Goal: Information Seeking & Learning: Learn about a topic

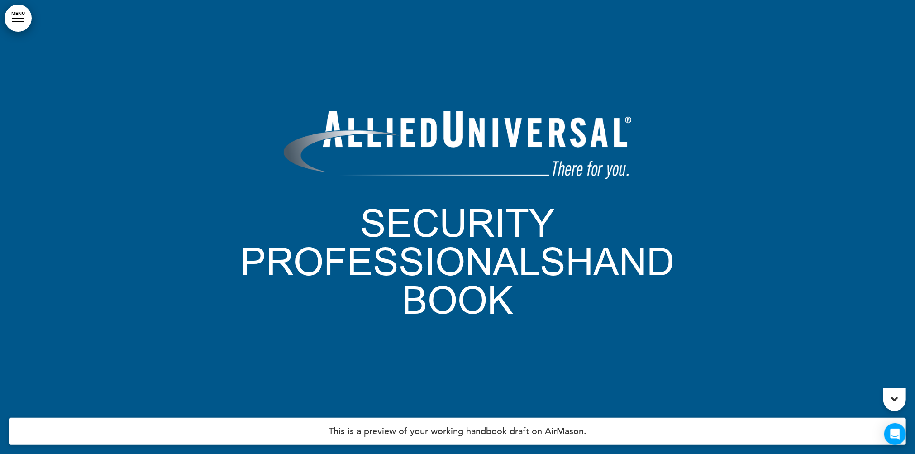
click at [19, 20] on link "MENU" at bounding box center [18, 18] width 27 height 27
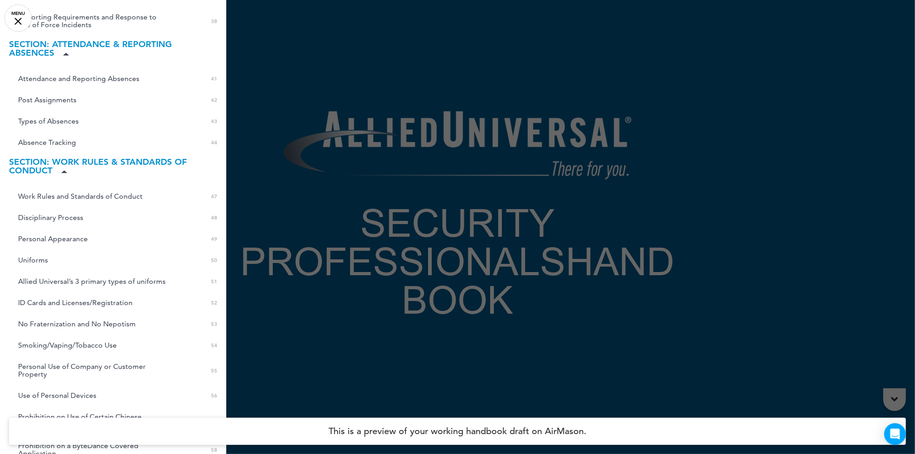
scroll to position [825, 0]
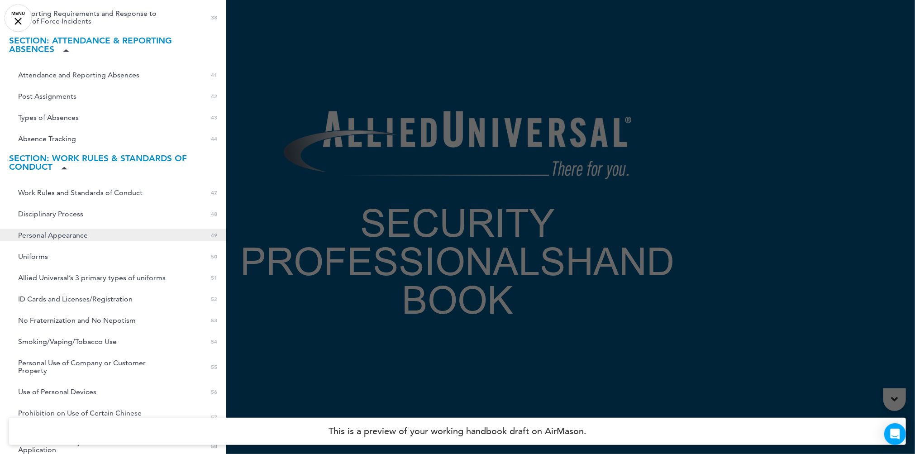
click at [58, 231] on span "Personal Appearance" at bounding box center [53, 235] width 70 height 8
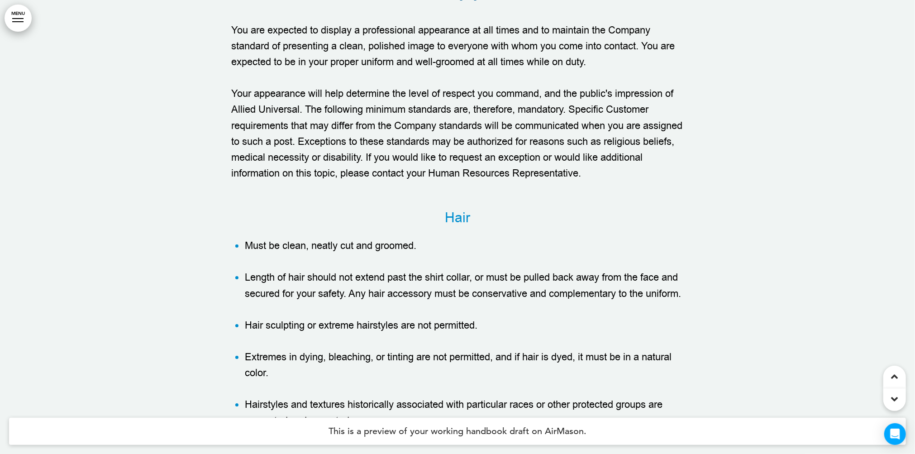
scroll to position [28418, 0]
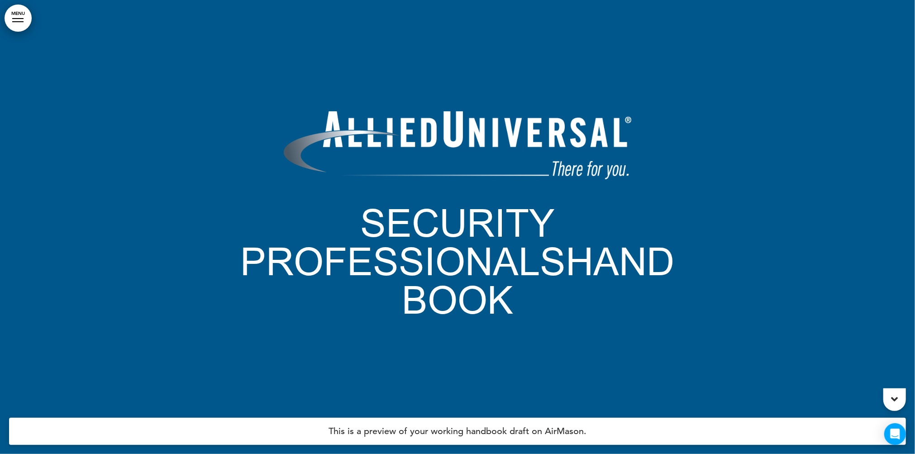
click at [22, 25] on link "MENU" at bounding box center [18, 18] width 27 height 27
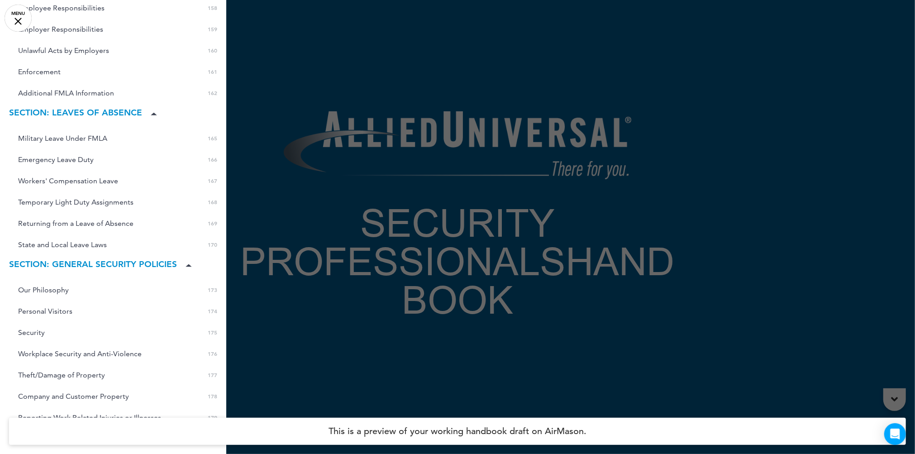
scroll to position [3303, 0]
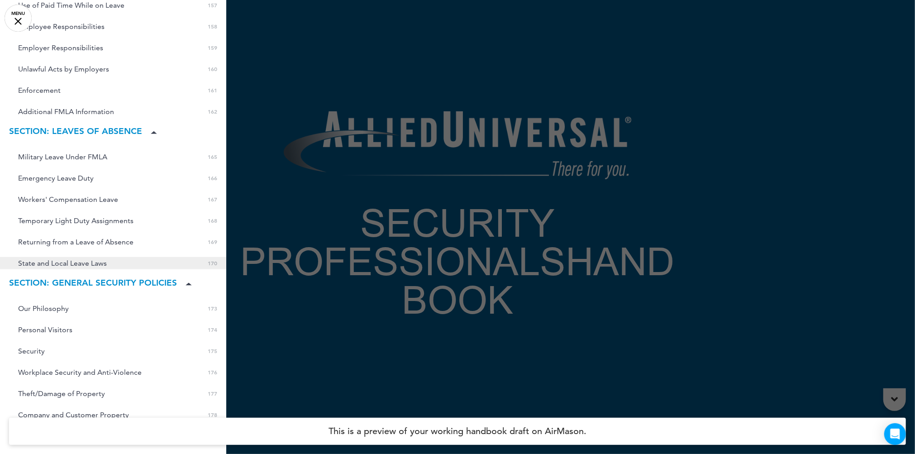
click at [71, 259] on span "State and Local Leave Laws" at bounding box center [62, 263] width 89 height 8
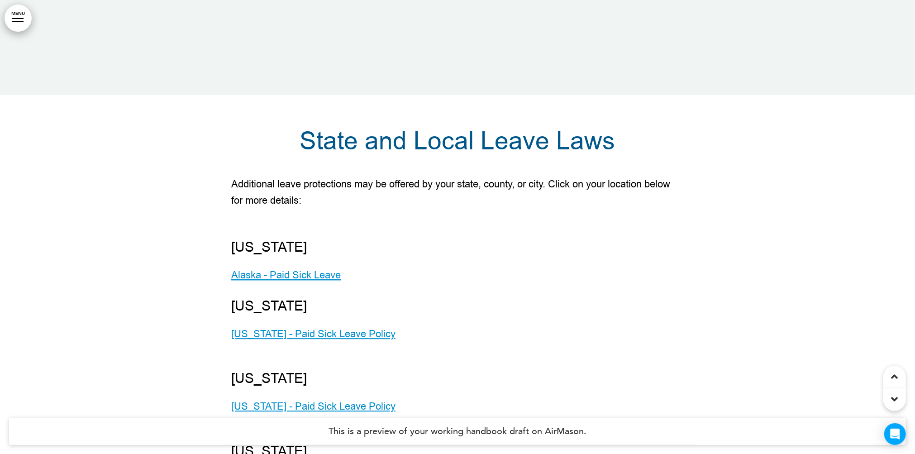
scroll to position [95106, 0]
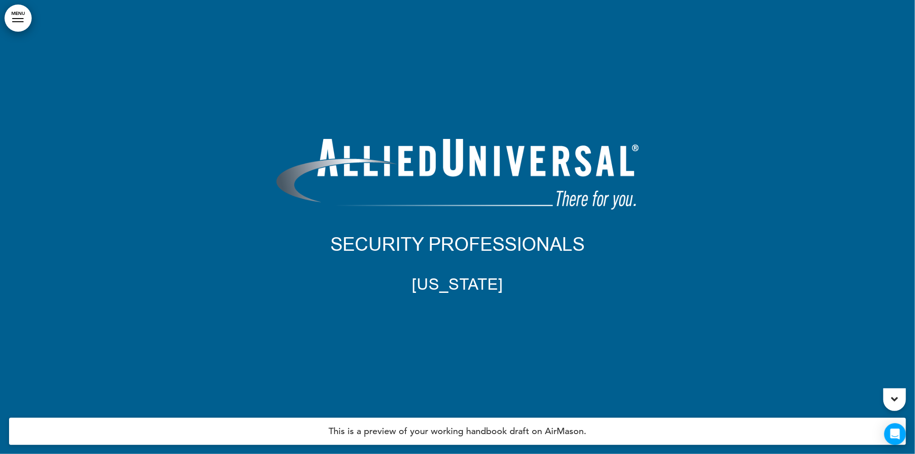
click at [19, 22] on link "MENU" at bounding box center [18, 18] width 27 height 27
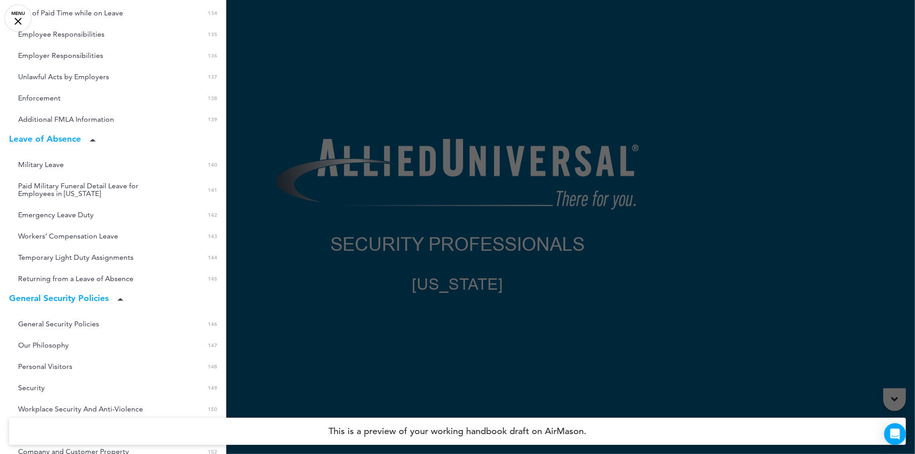
scroll to position [3369, 0]
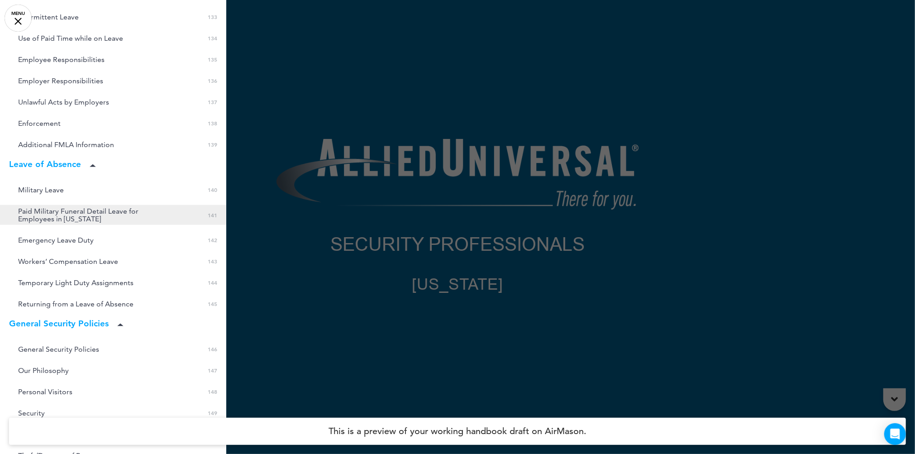
click at [37, 207] on span "Paid Military Funeral Detail Leave for Employees in [US_STATE]" at bounding box center [92, 214] width 149 height 15
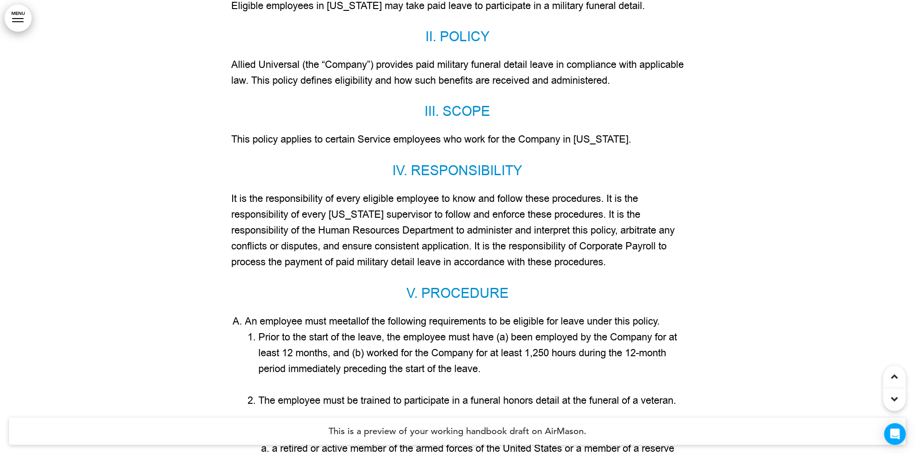
scroll to position [80875, 0]
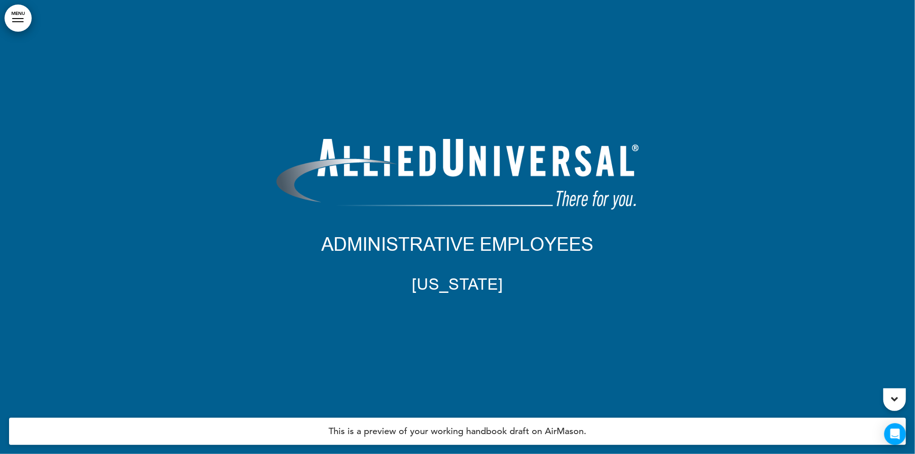
click at [22, 16] on link "MENU" at bounding box center [18, 18] width 27 height 27
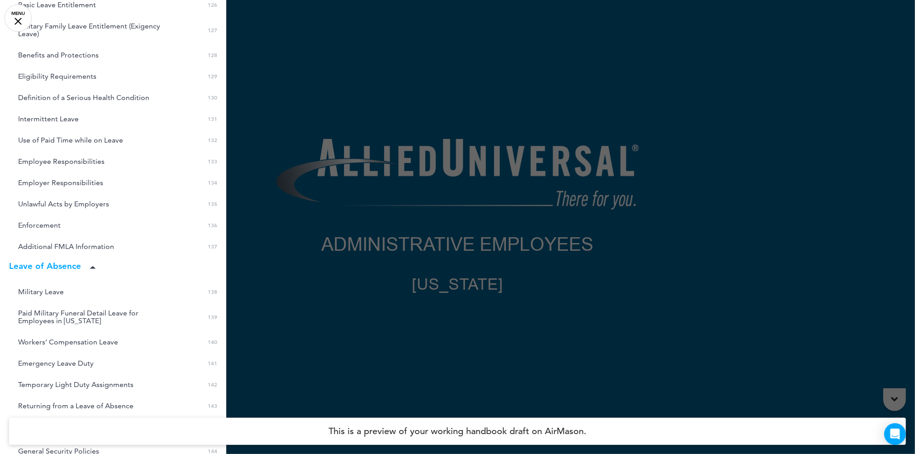
scroll to position [3156, 0]
click at [44, 308] on span "Paid Military Funeral Detail Leave for Employees in [US_STATE]" at bounding box center [92, 315] width 149 height 15
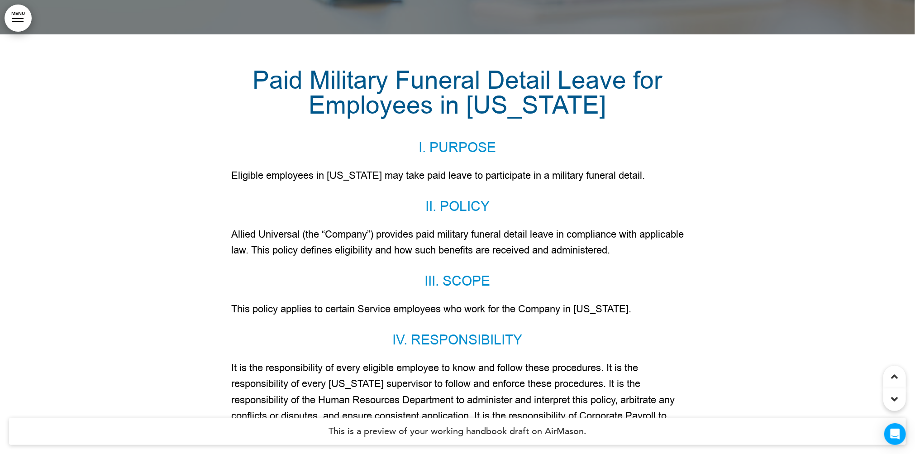
scroll to position [82253, 0]
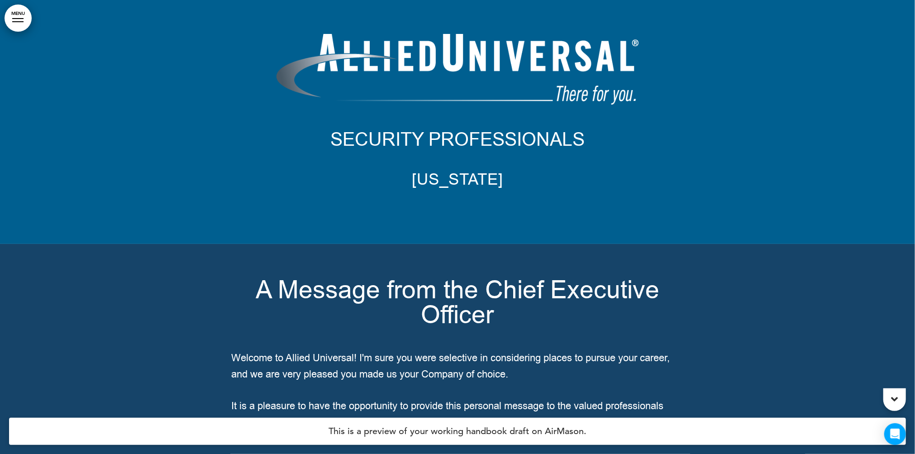
click at [21, 18] on div at bounding box center [17, 18] width 11 height 1
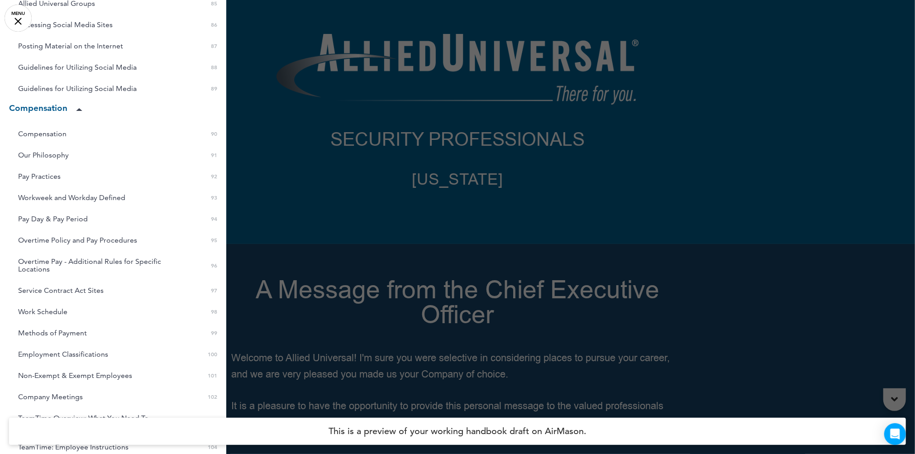
scroll to position [2202, 0]
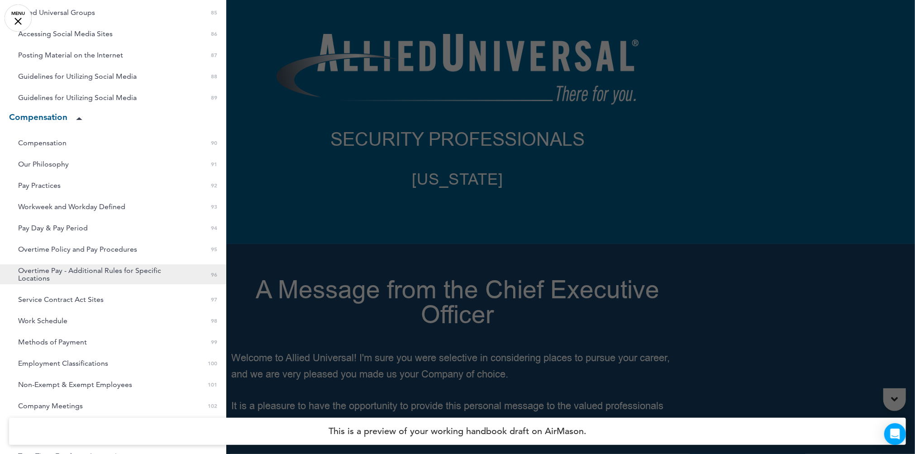
click at [69, 267] on span "Overtime Pay - Additional Rules for Specific Locations" at bounding box center [92, 274] width 149 height 15
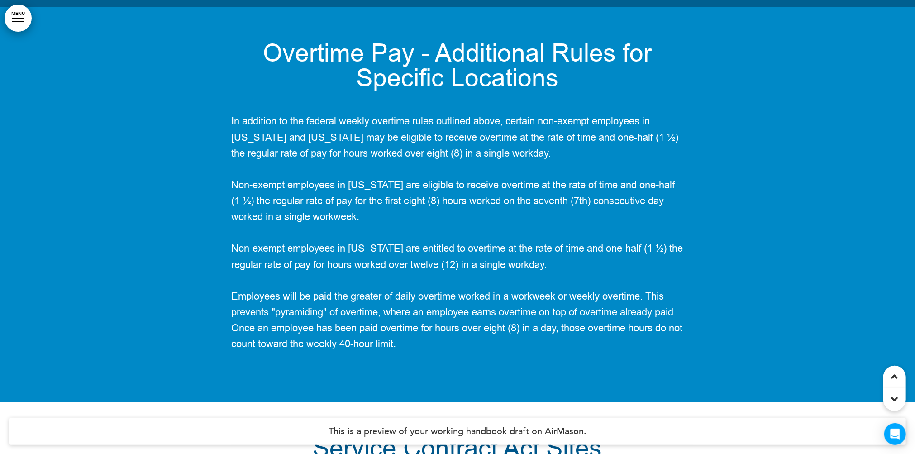
scroll to position [50090, 0]
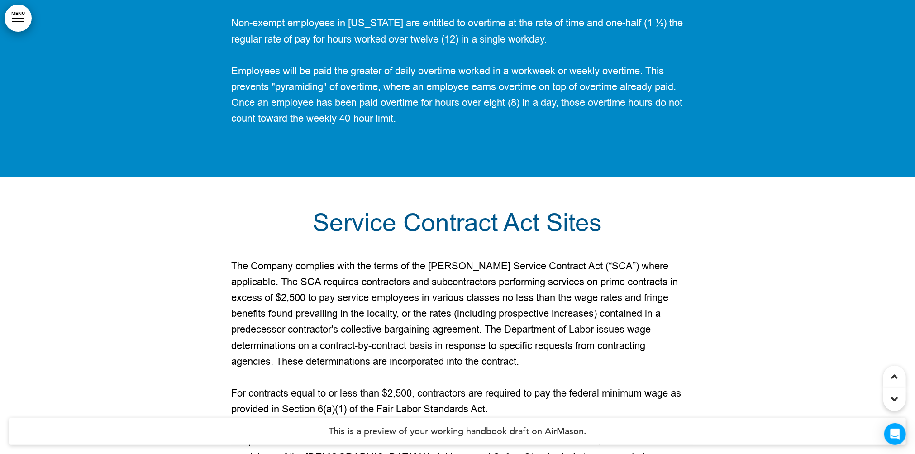
click at [26, 20] on link "MENU" at bounding box center [18, 18] width 27 height 27
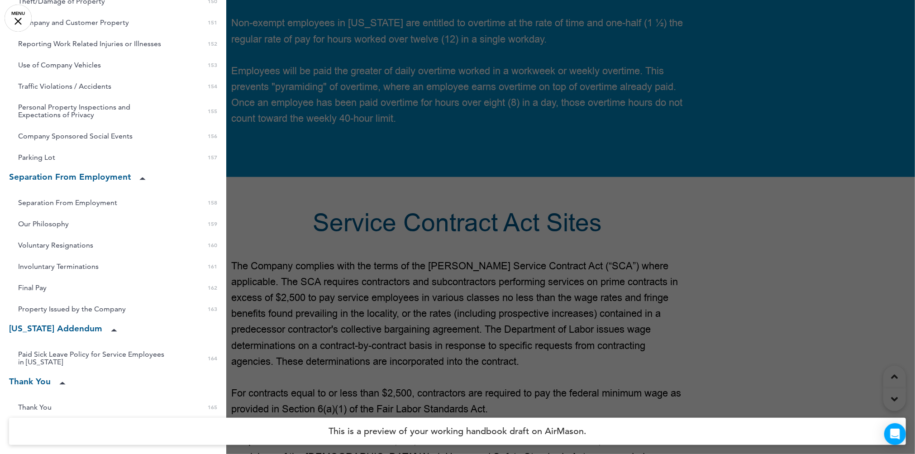
scroll to position [3794, 0]
click at [95, 351] on span "Paid Sick Leave Policy for Service Employees in [US_STATE]" at bounding box center [92, 358] width 149 height 15
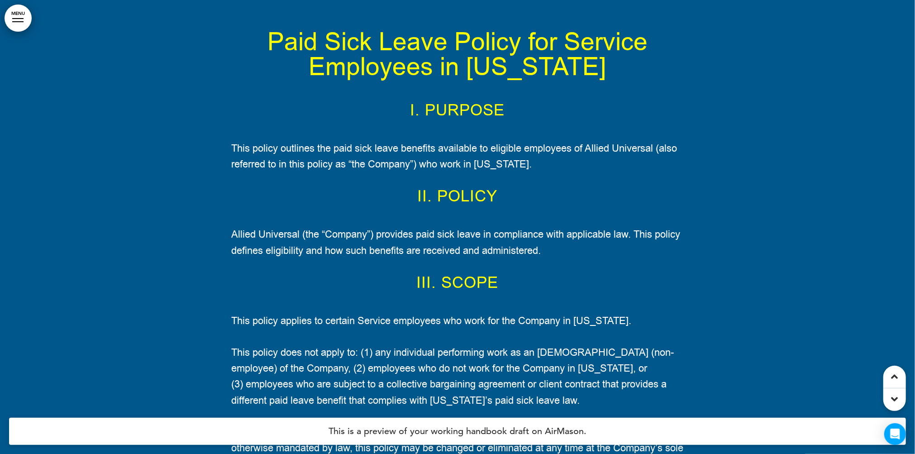
scroll to position [75807, 0]
